Goal: Entertainment & Leisure: Consume media (video, audio)

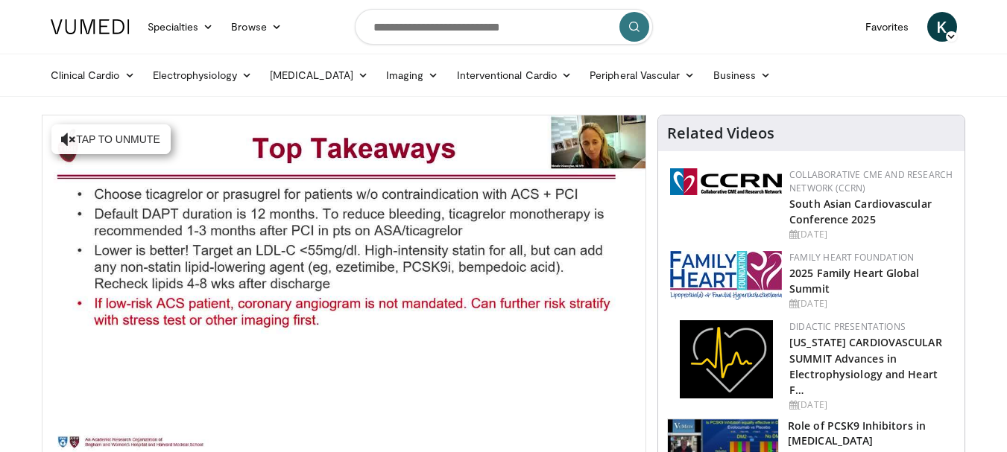
scroll to position [75, 0]
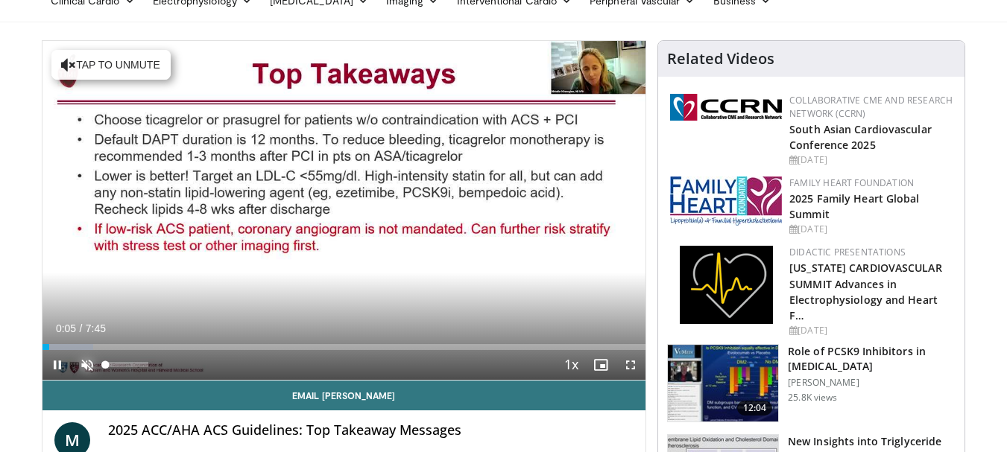
click at [85, 369] on span "Video Player" at bounding box center [87, 365] width 30 height 30
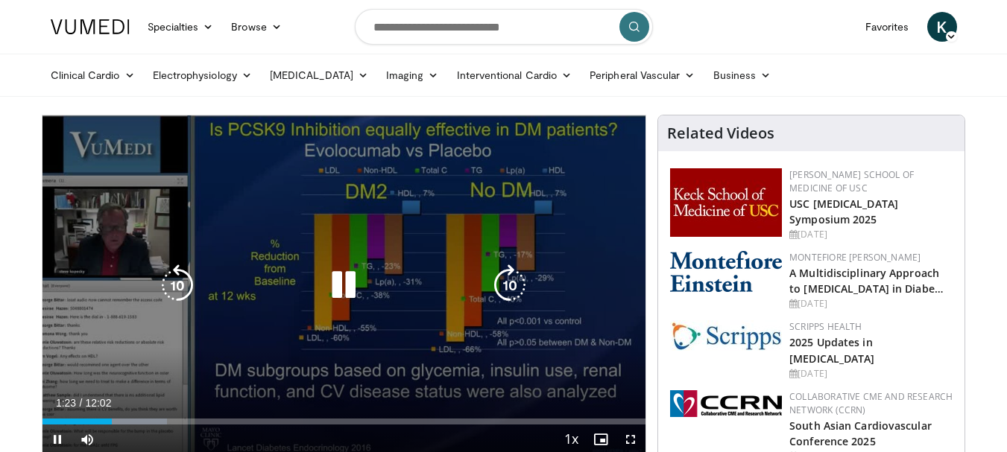
click at [342, 288] on icon "Video Player" at bounding box center [344, 286] width 42 height 42
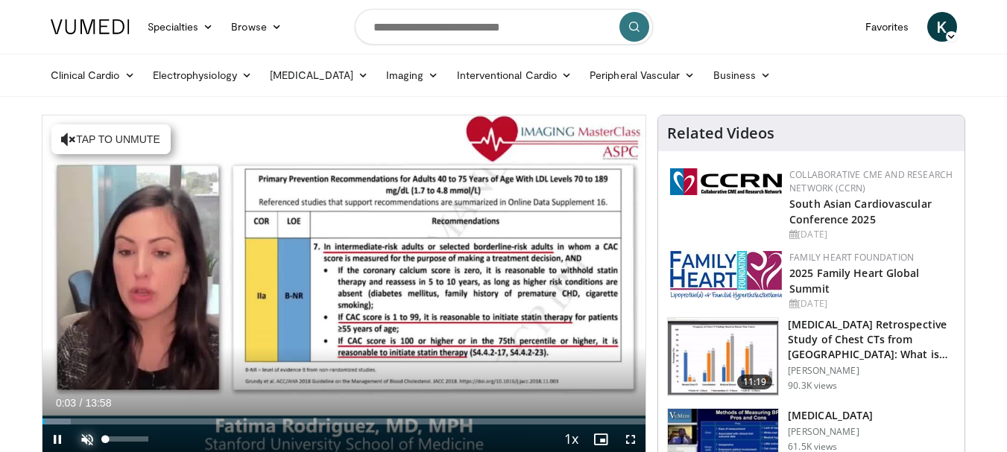
click at [81, 438] on span "Video Player" at bounding box center [87, 440] width 30 height 30
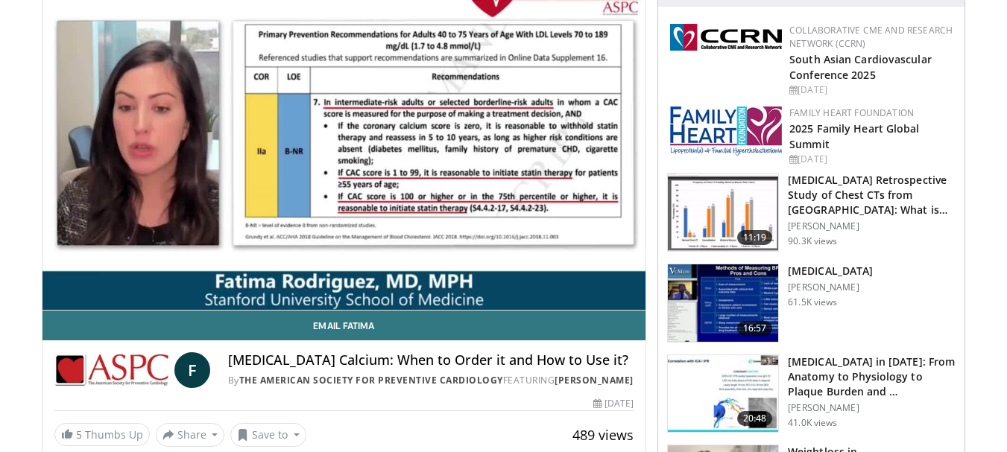
scroll to position [153, 0]
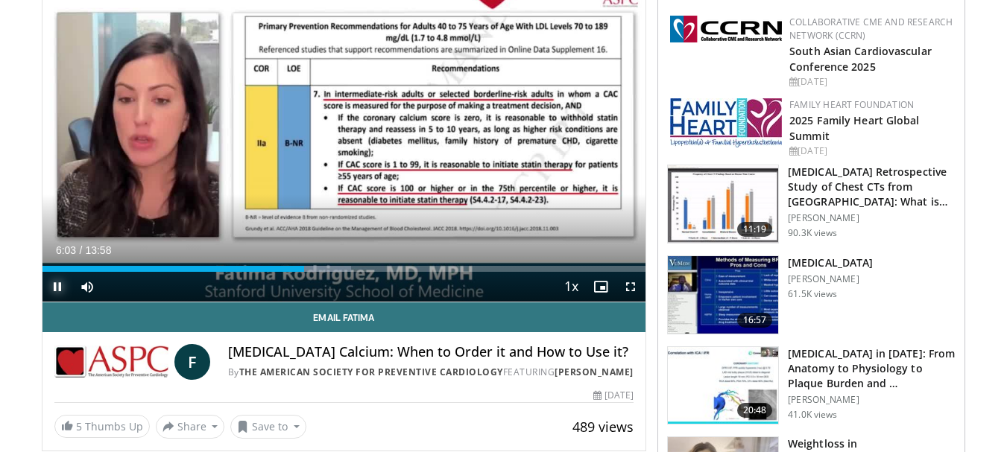
click at [51, 294] on span "Video Player" at bounding box center [57, 287] width 30 height 30
click at [60, 288] on span "Video Player" at bounding box center [57, 287] width 30 height 30
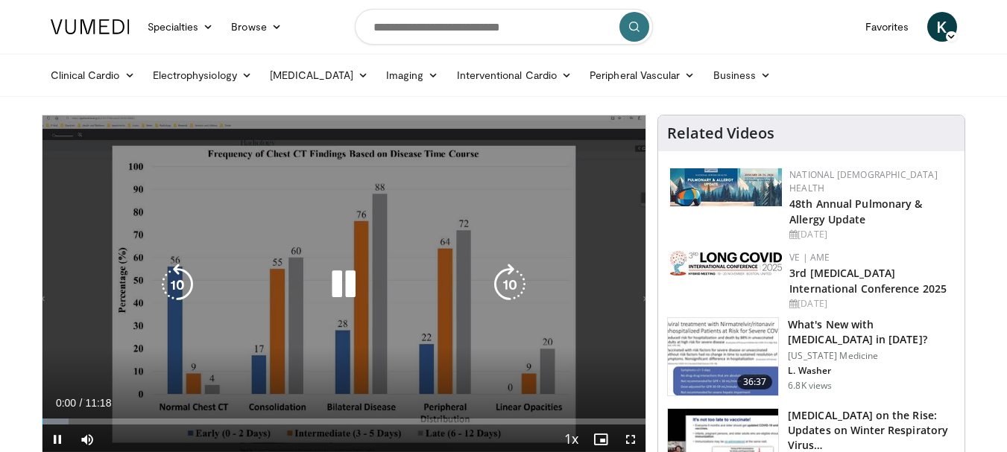
click at [349, 290] on icon "Video Player" at bounding box center [344, 285] width 42 height 42
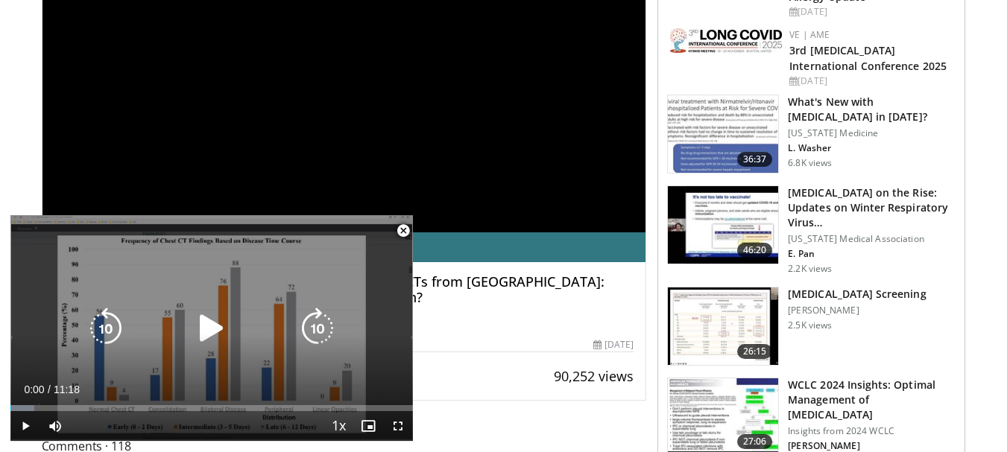
scroll to position [224, 0]
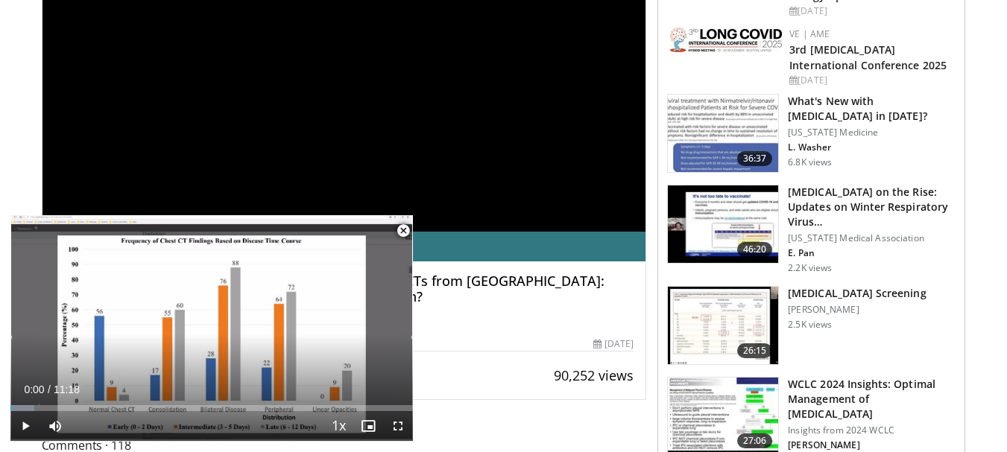
click at [402, 231] on span "Video Player" at bounding box center [403, 231] width 30 height 30
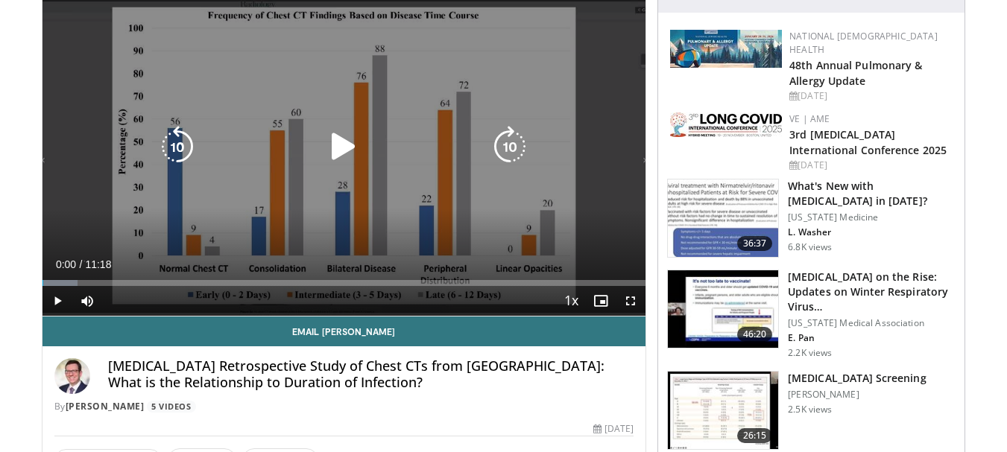
scroll to position [149, 0]
